Goal: Check status: Check status

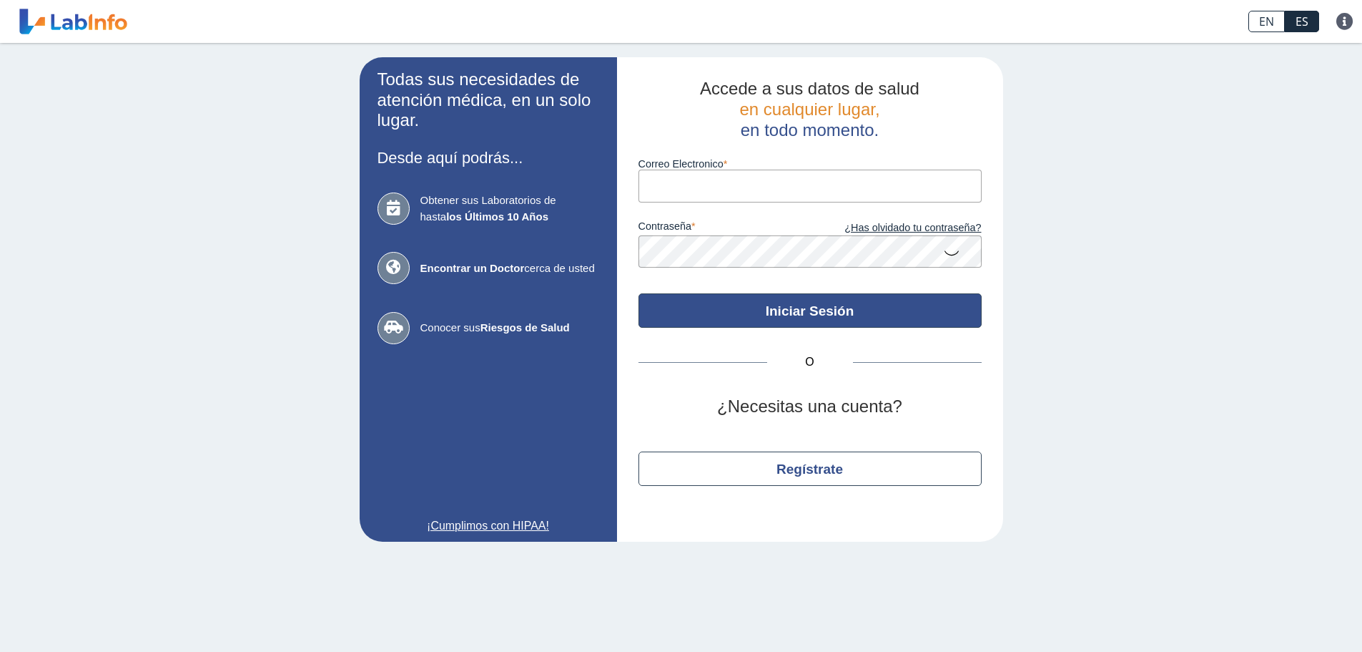
type input "[EMAIL_ADDRESS][DOMAIN_NAME]"
click at [734, 310] on button "Iniciar Sesión" at bounding box center [810, 310] width 343 height 34
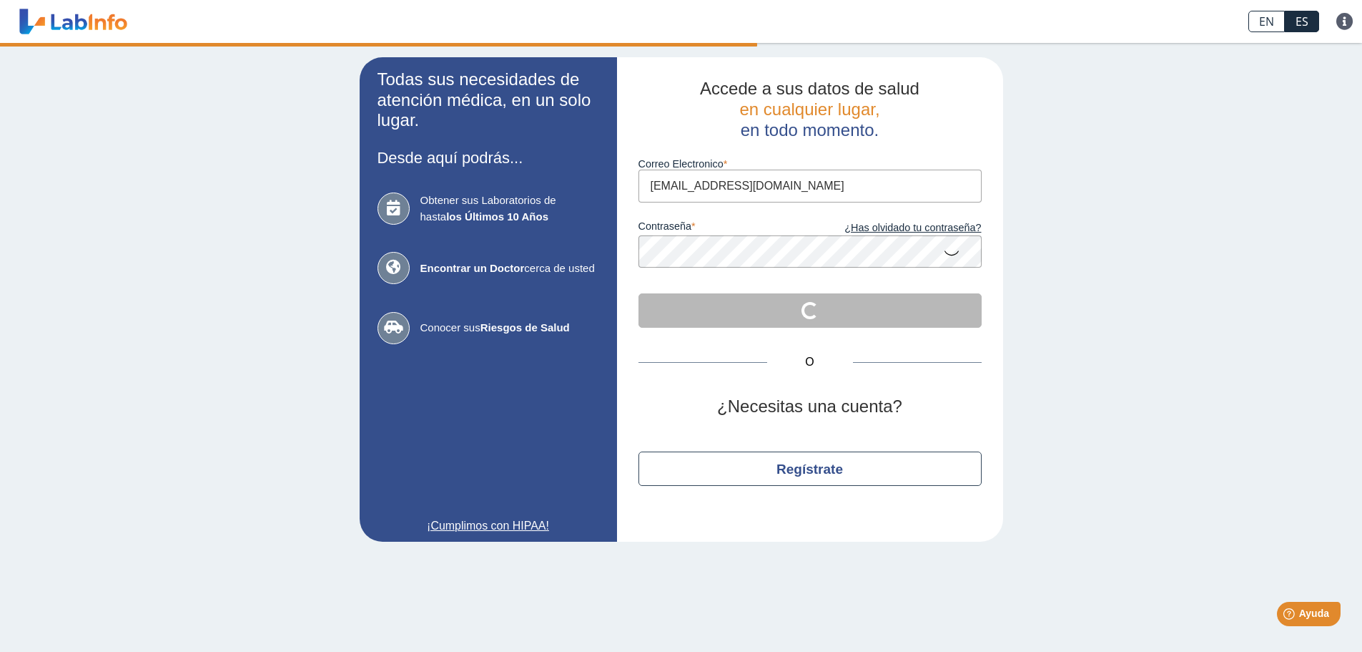
click at [947, 255] on icon at bounding box center [951, 252] width 17 height 28
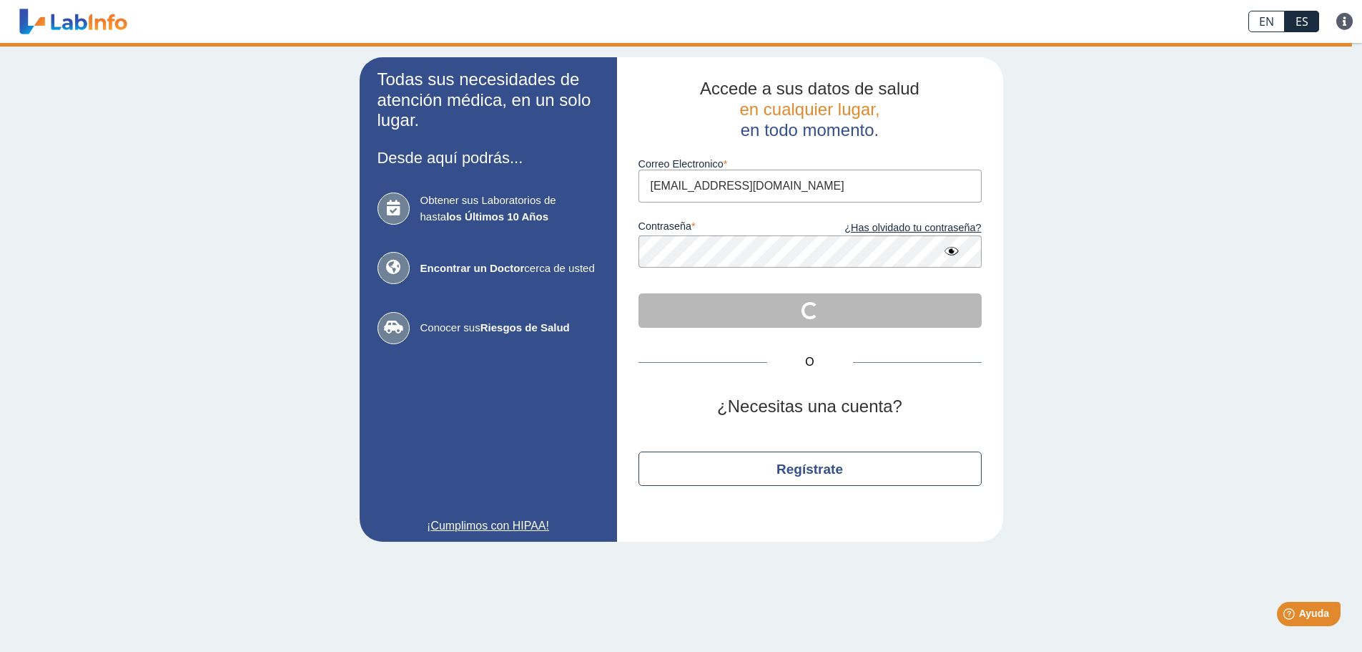
click at [950, 250] on icon at bounding box center [951, 251] width 17 height 26
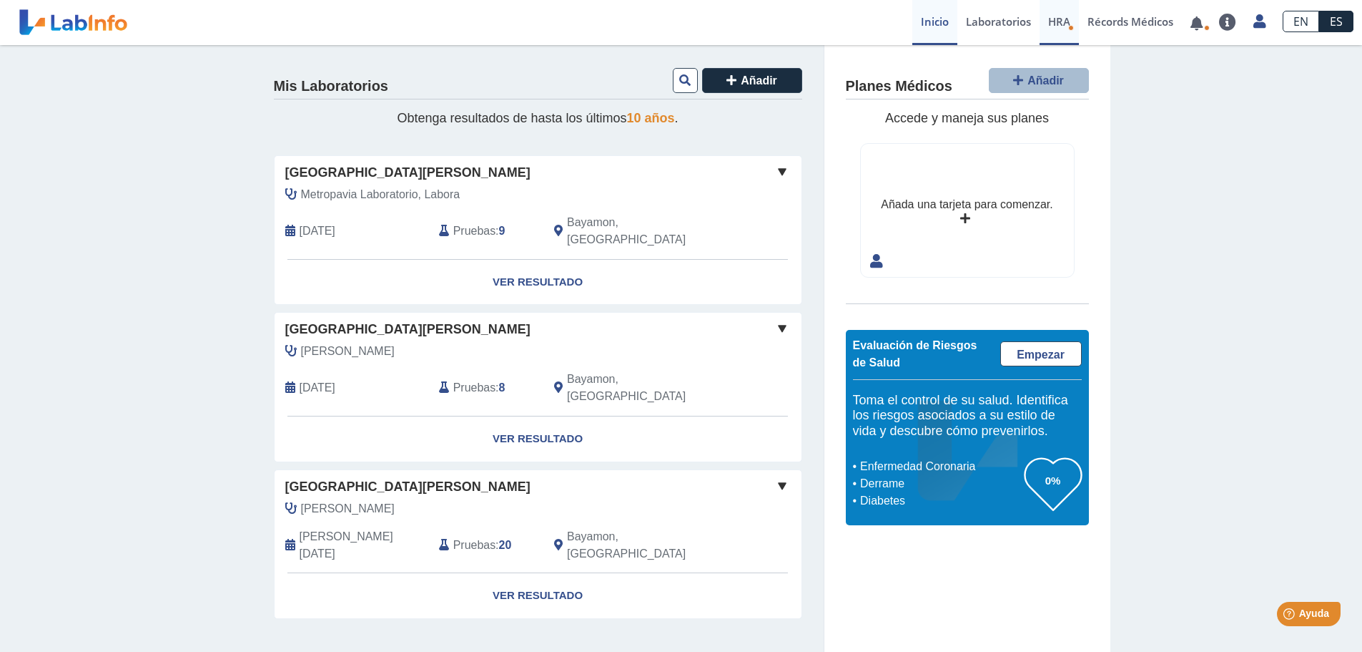
click at [1059, 25] on span "HRA" at bounding box center [1059, 21] width 22 height 14
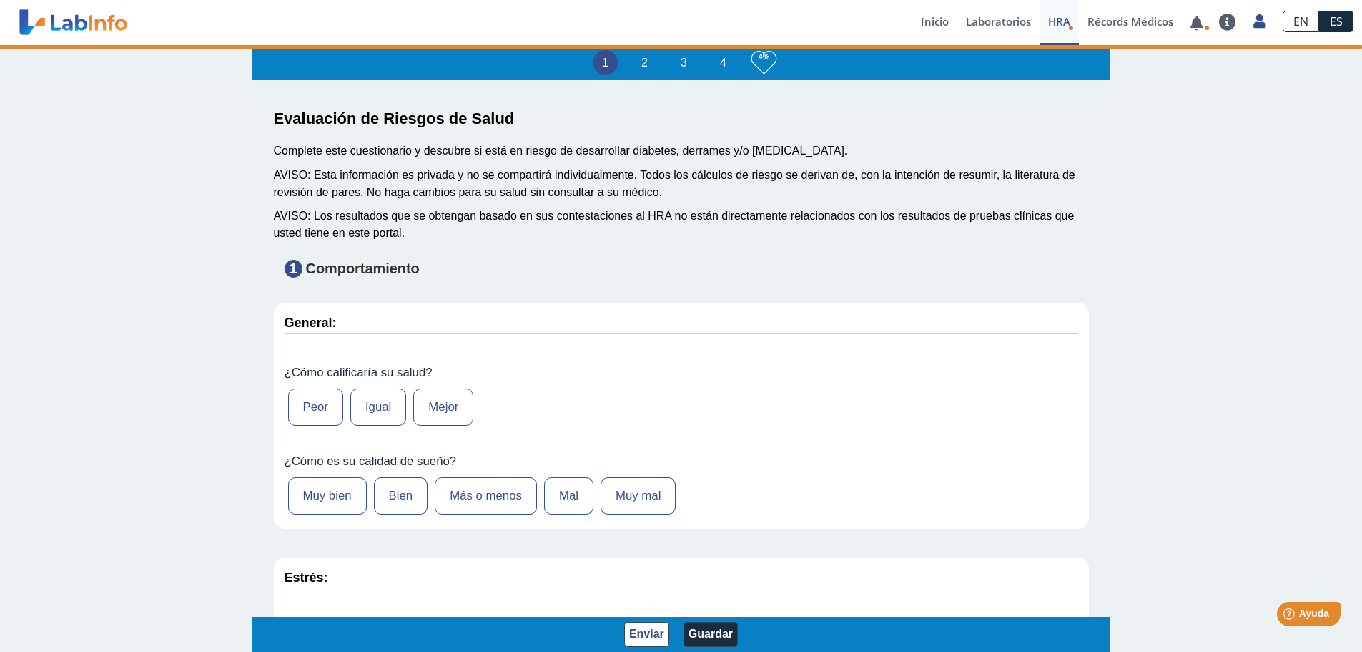
type input "[PERSON_NAME]"
type input "[DATE]"
select select
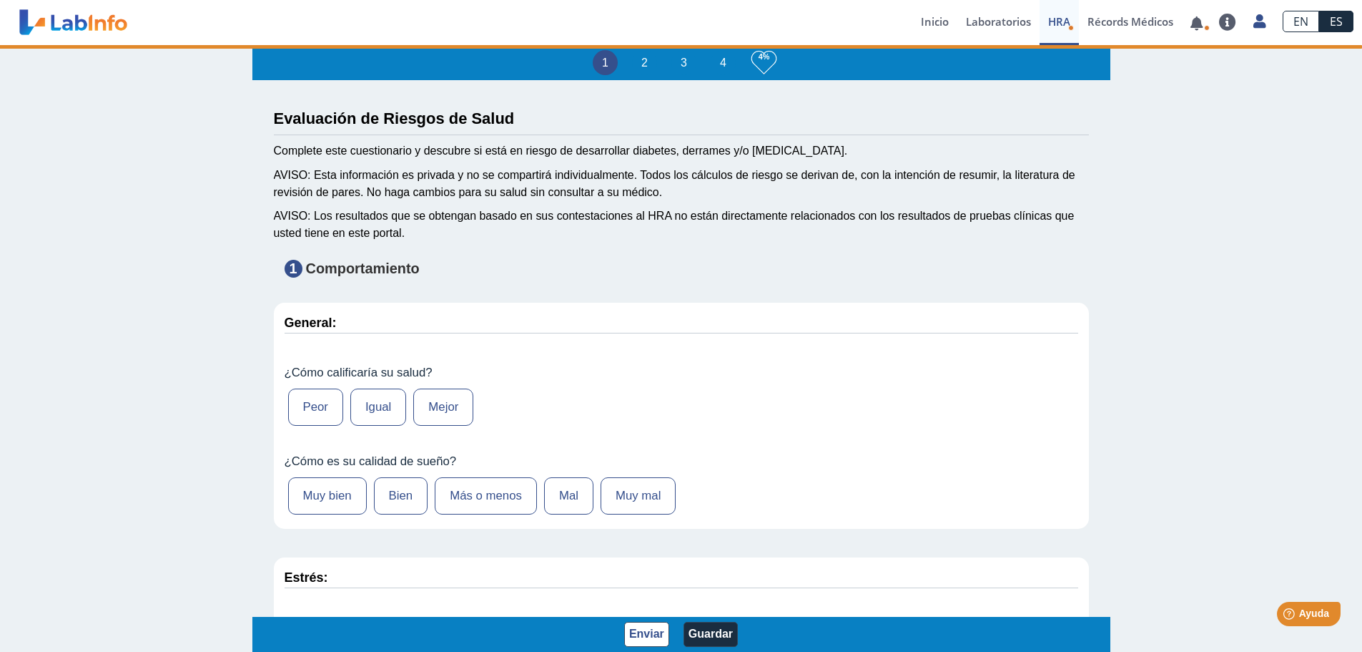
select select
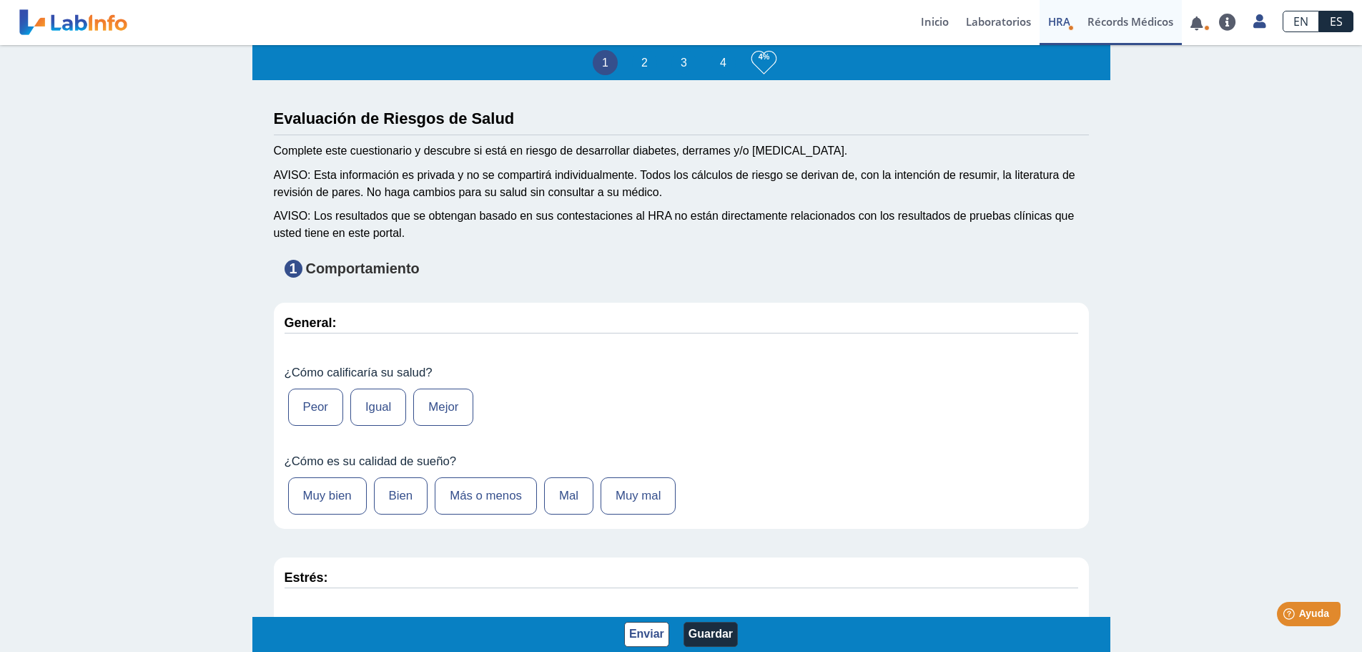
click at [1133, 24] on link "Récords Médicos" at bounding box center [1130, 22] width 103 height 45
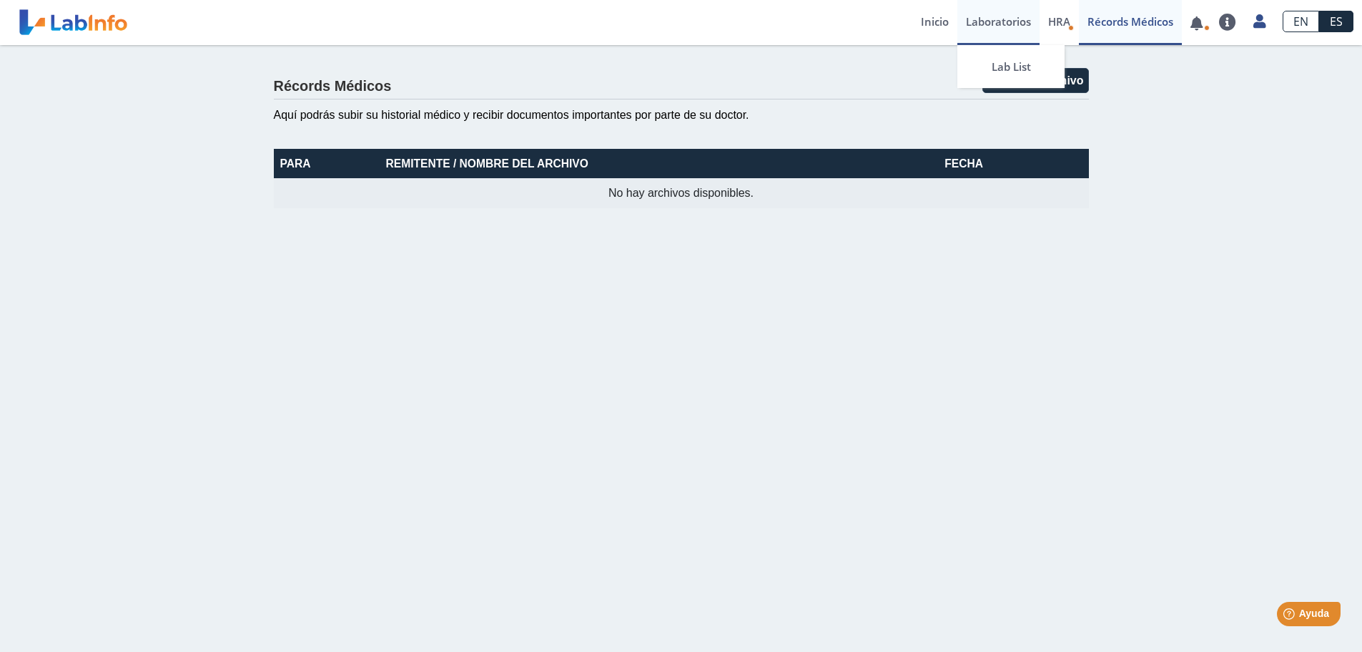
click at [965, 26] on link "Laboratorios" at bounding box center [999, 22] width 82 height 45
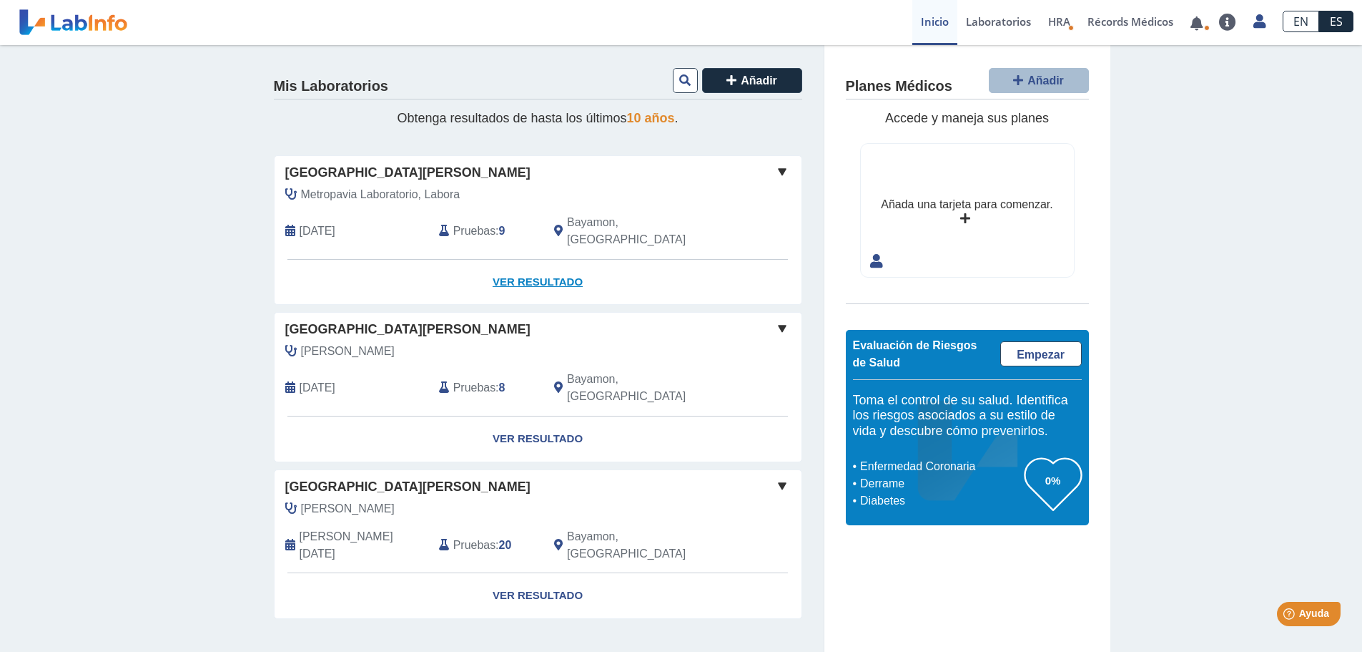
click at [499, 261] on link "Ver Resultado" at bounding box center [538, 282] width 527 height 45
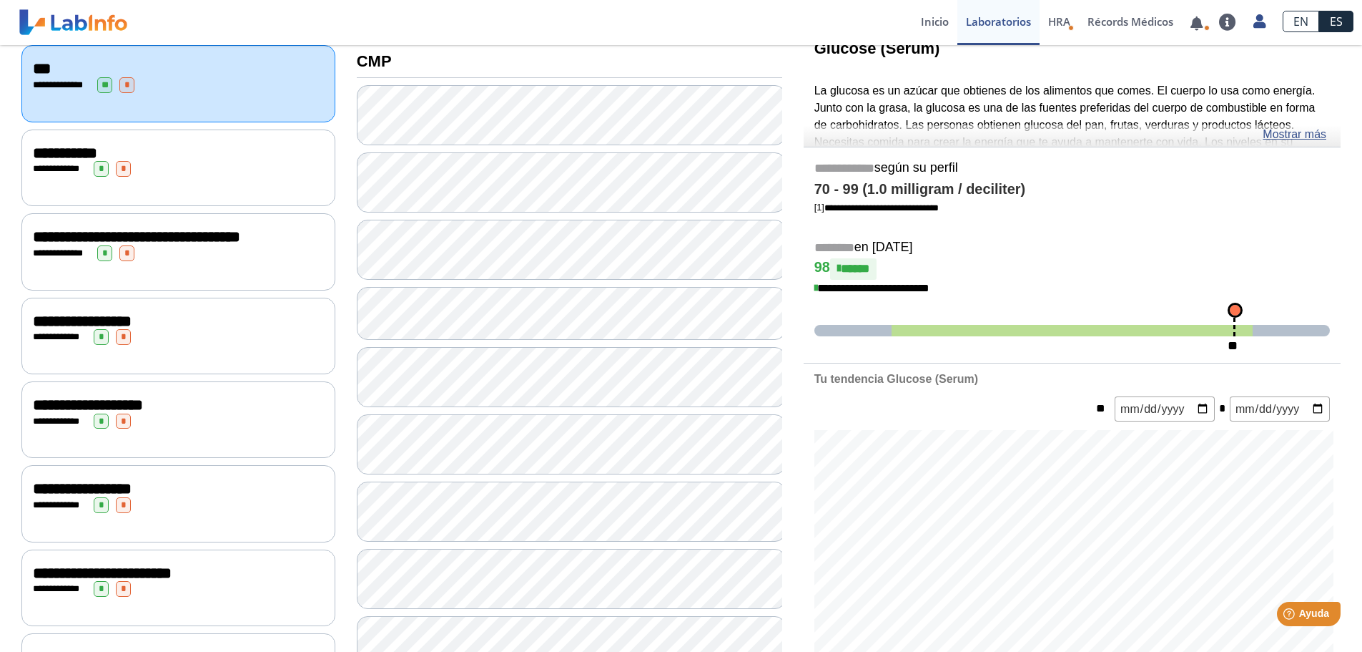
scroll to position [215, 0]
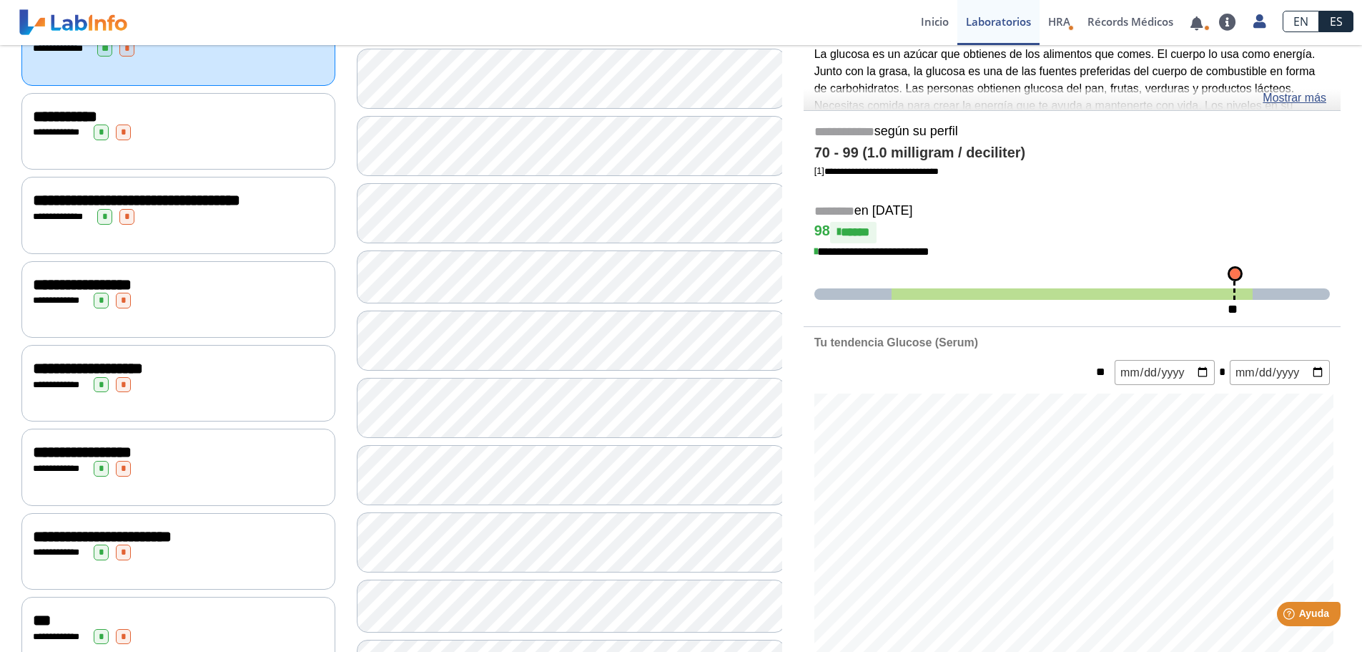
click at [232, 201] on span "**********" at bounding box center [136, 200] width 207 height 16
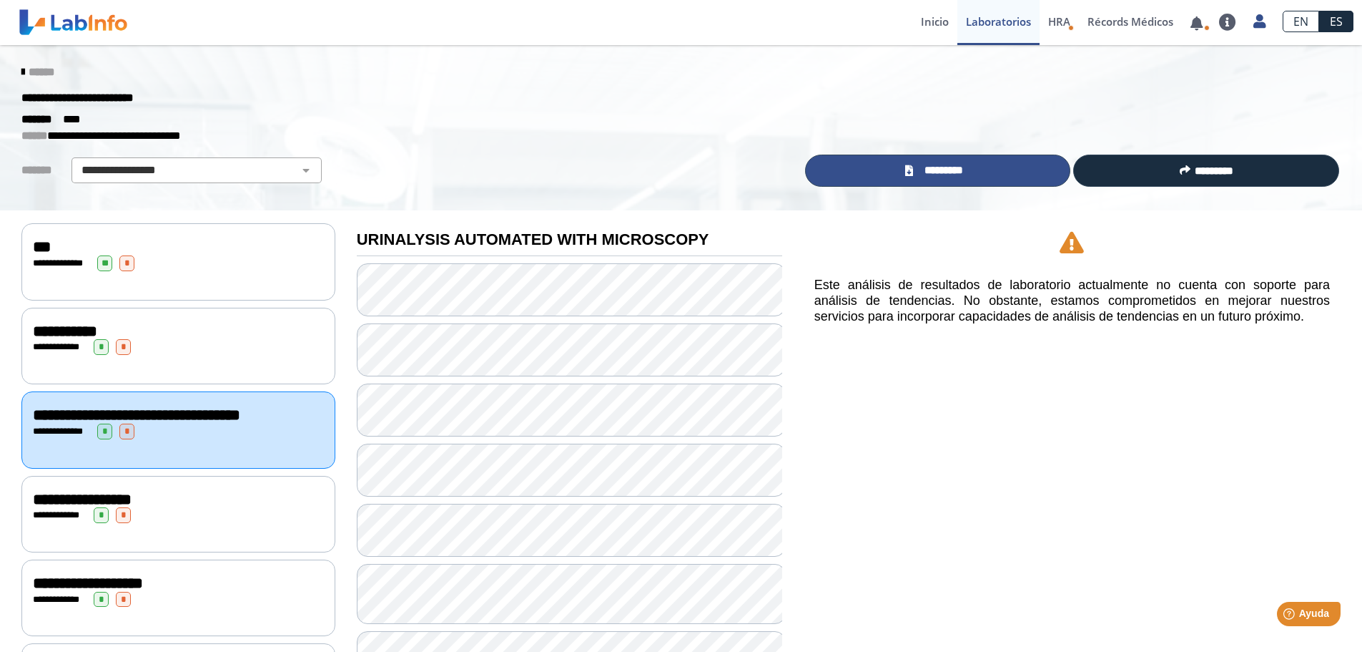
click at [867, 160] on link "*********" at bounding box center [938, 170] width 266 height 32
